Goal: Go to known website: Access a specific website the user already knows

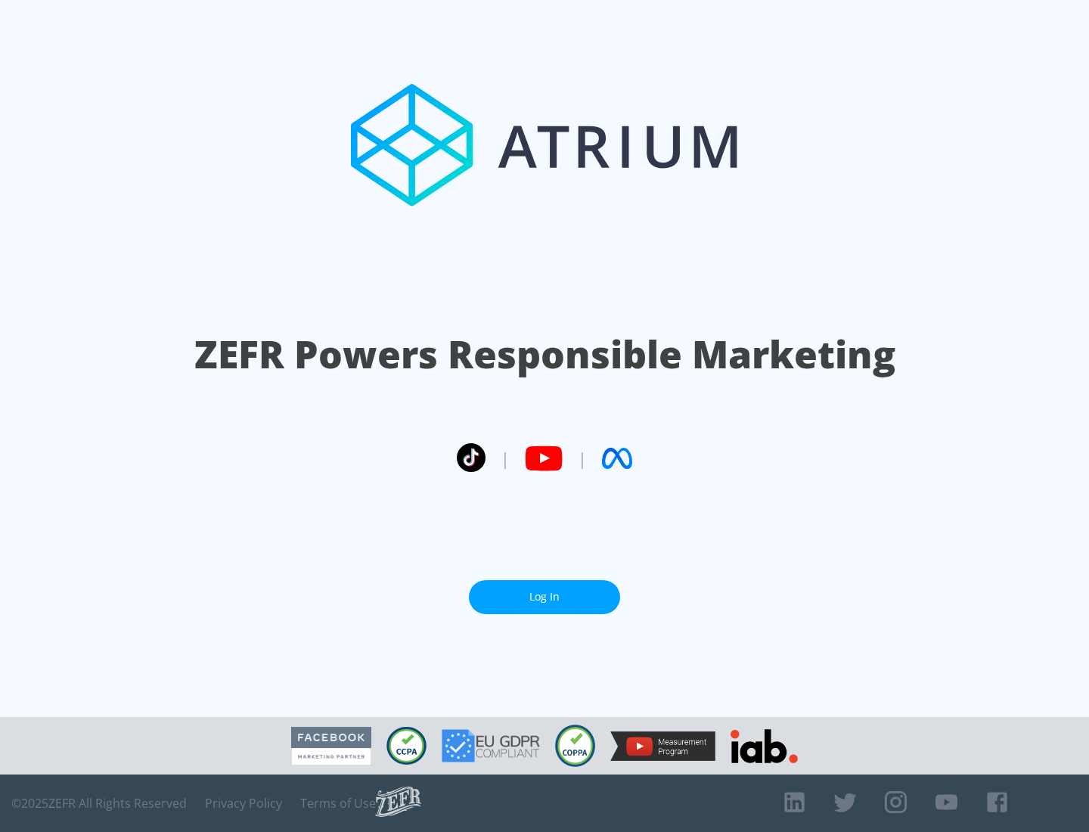
click at [544, 591] on link "Log In" at bounding box center [544, 597] width 151 height 34
